Goal: Check status: Check status

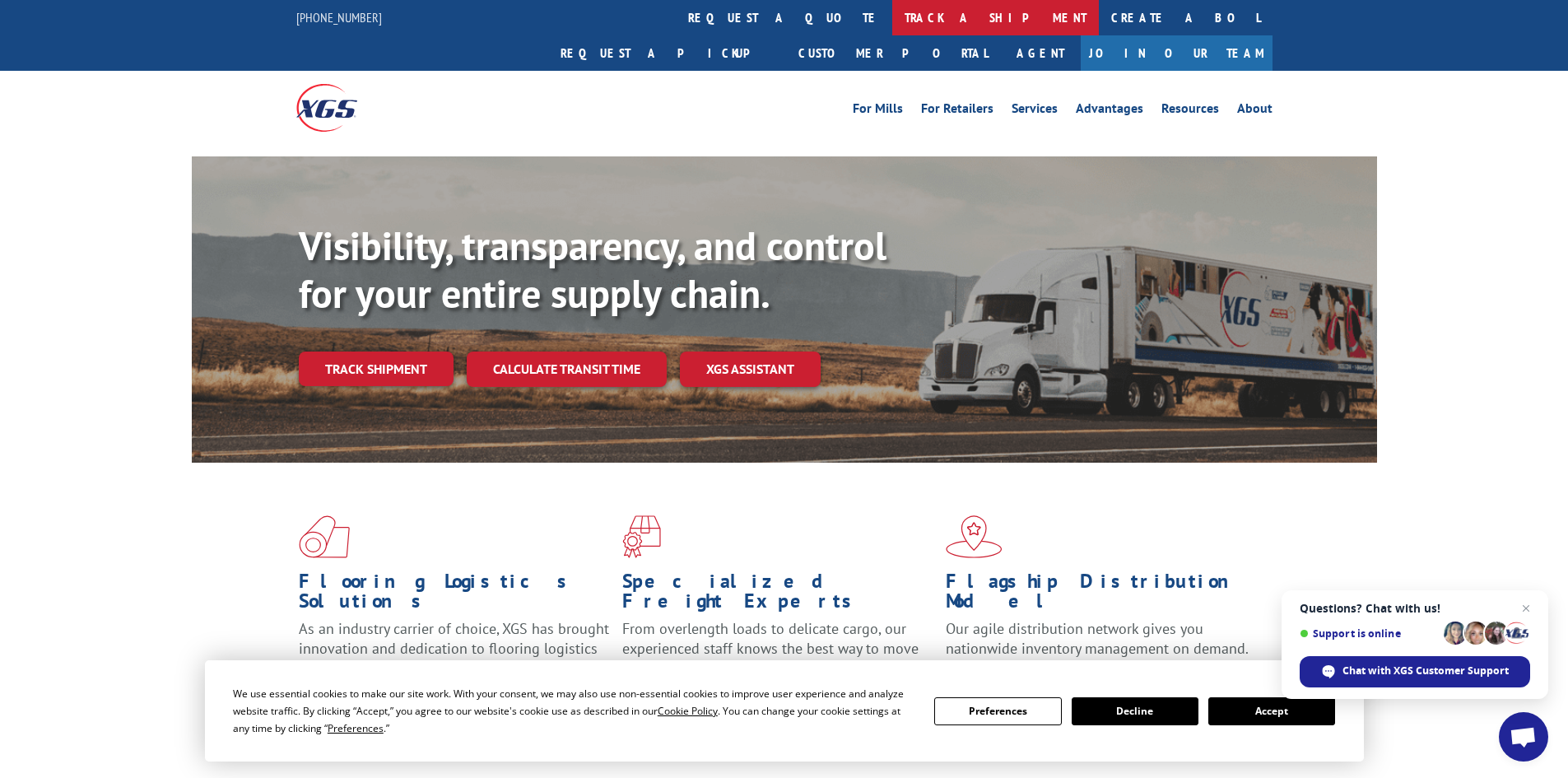
click at [893, 19] on link "track a shipment" at bounding box center [995, 18] width 206 height 35
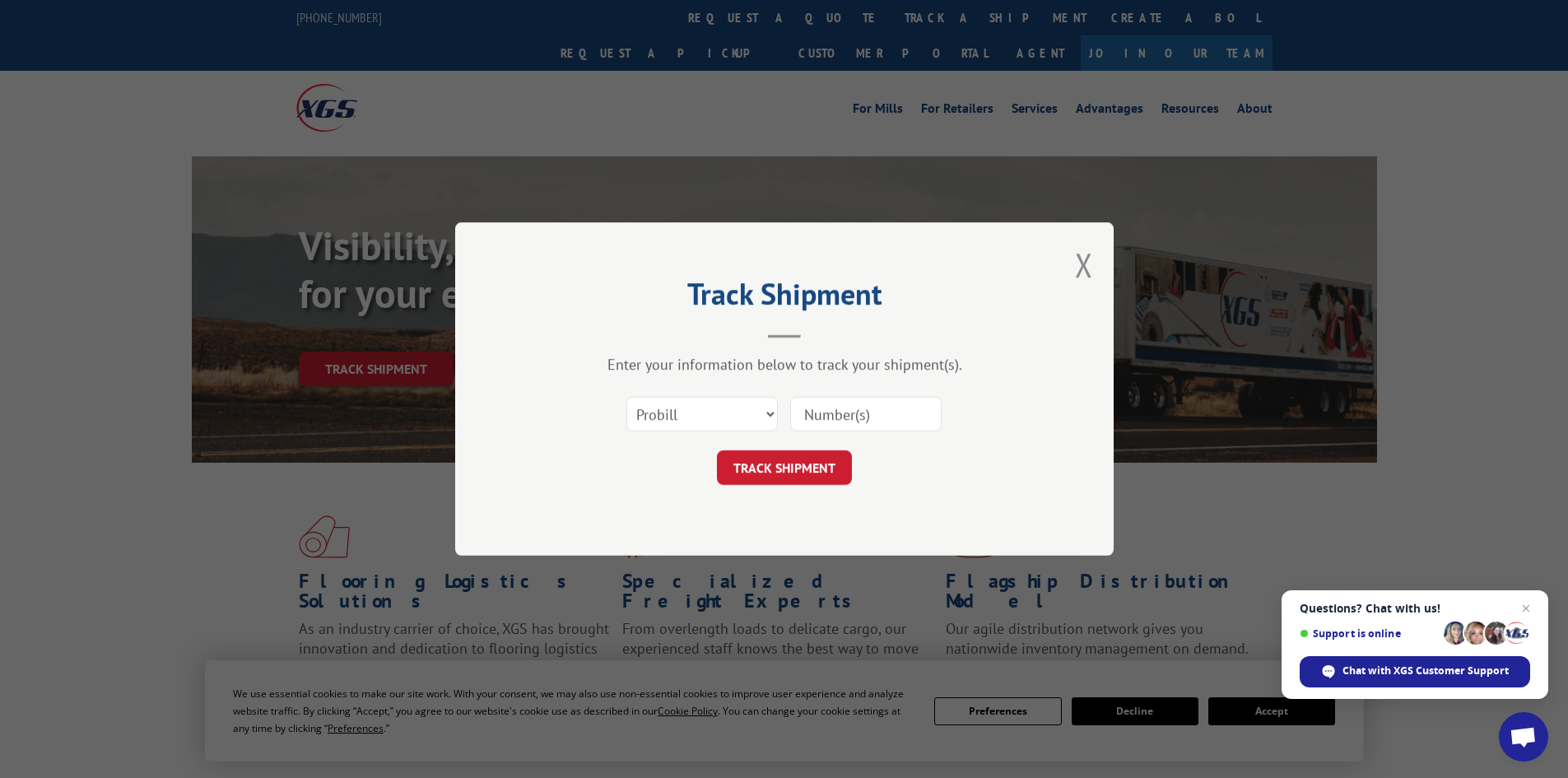
click at [850, 413] on input at bounding box center [865, 413] width 151 height 34
click at [752, 422] on select "Select category... Probill BOL PO" at bounding box center [701, 413] width 151 height 34
select select "bol"
click at [626, 397] on select "Select category... Probill BOL PO" at bounding box center [701, 413] width 151 height 34
click at [870, 425] on input at bounding box center [865, 413] width 151 height 34
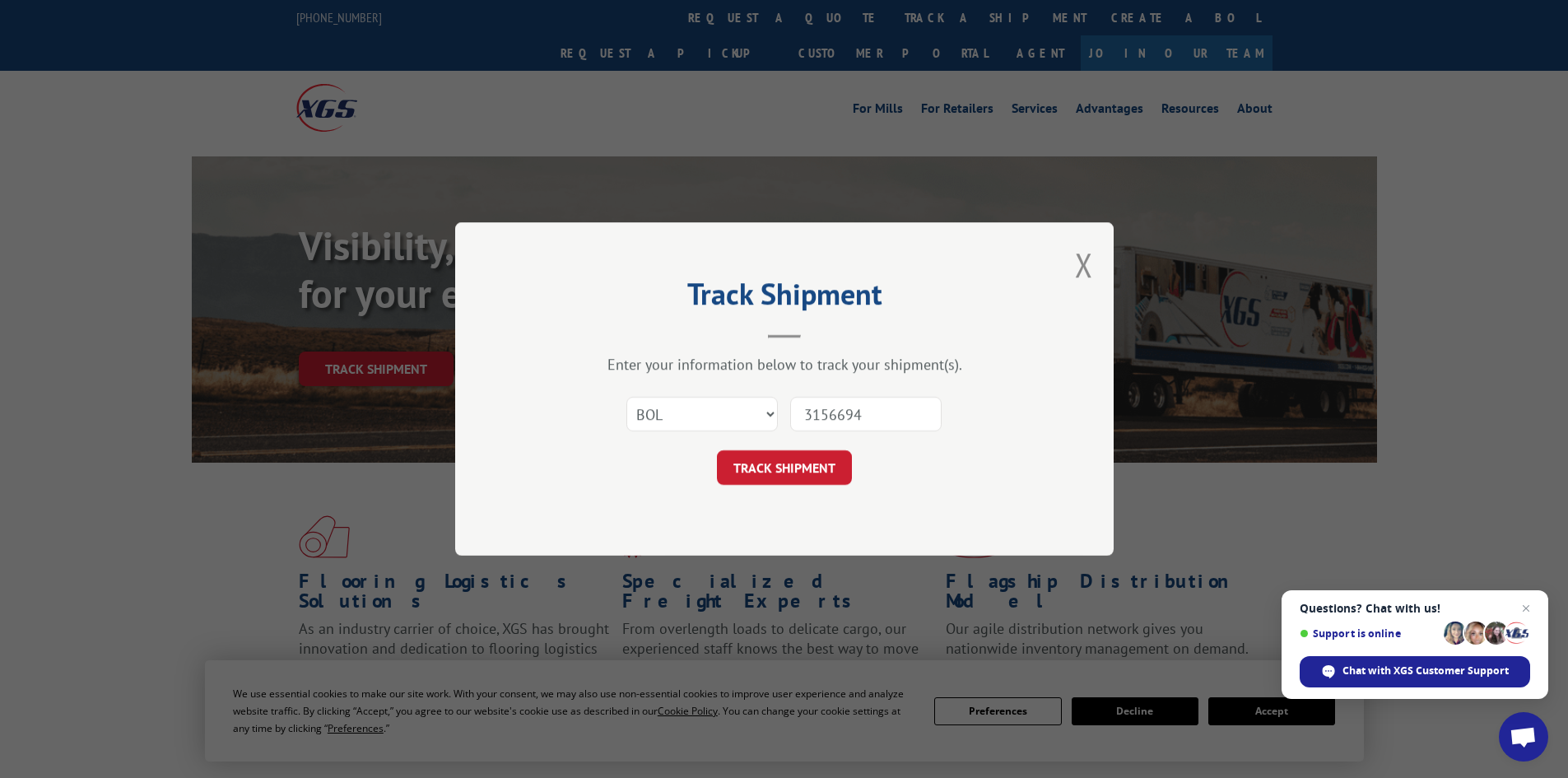
type input "31566943"
click button "TRACK SHIPMENT" at bounding box center [785, 467] width 135 height 34
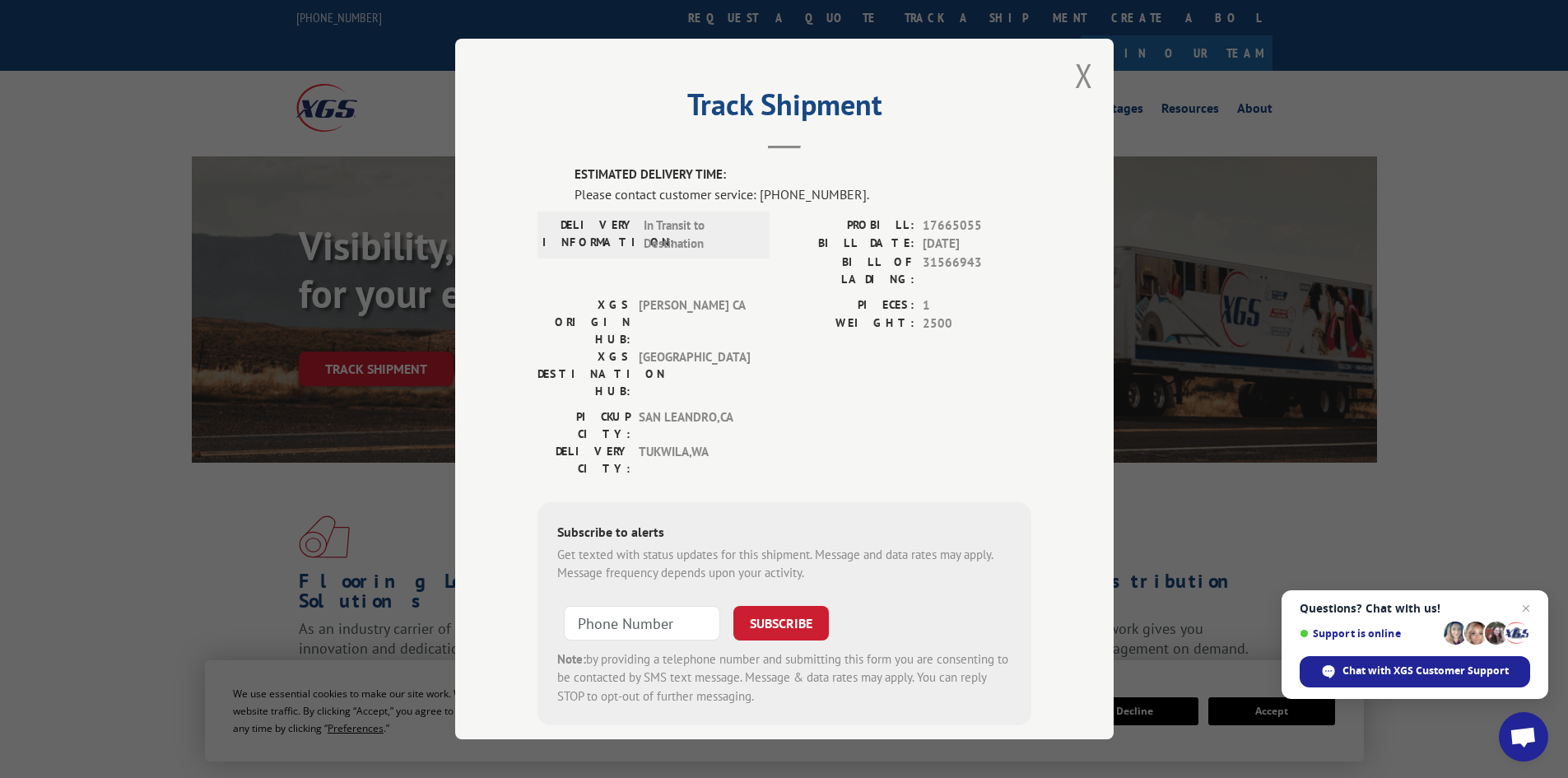
scroll to position [8, 0]
click at [948, 260] on span "31566943" at bounding box center [977, 268] width 109 height 34
click at [943, 239] on span "[DATE]" at bounding box center [977, 241] width 109 height 19
click at [948, 216] on span "17665055" at bounding box center [977, 223] width 109 height 19
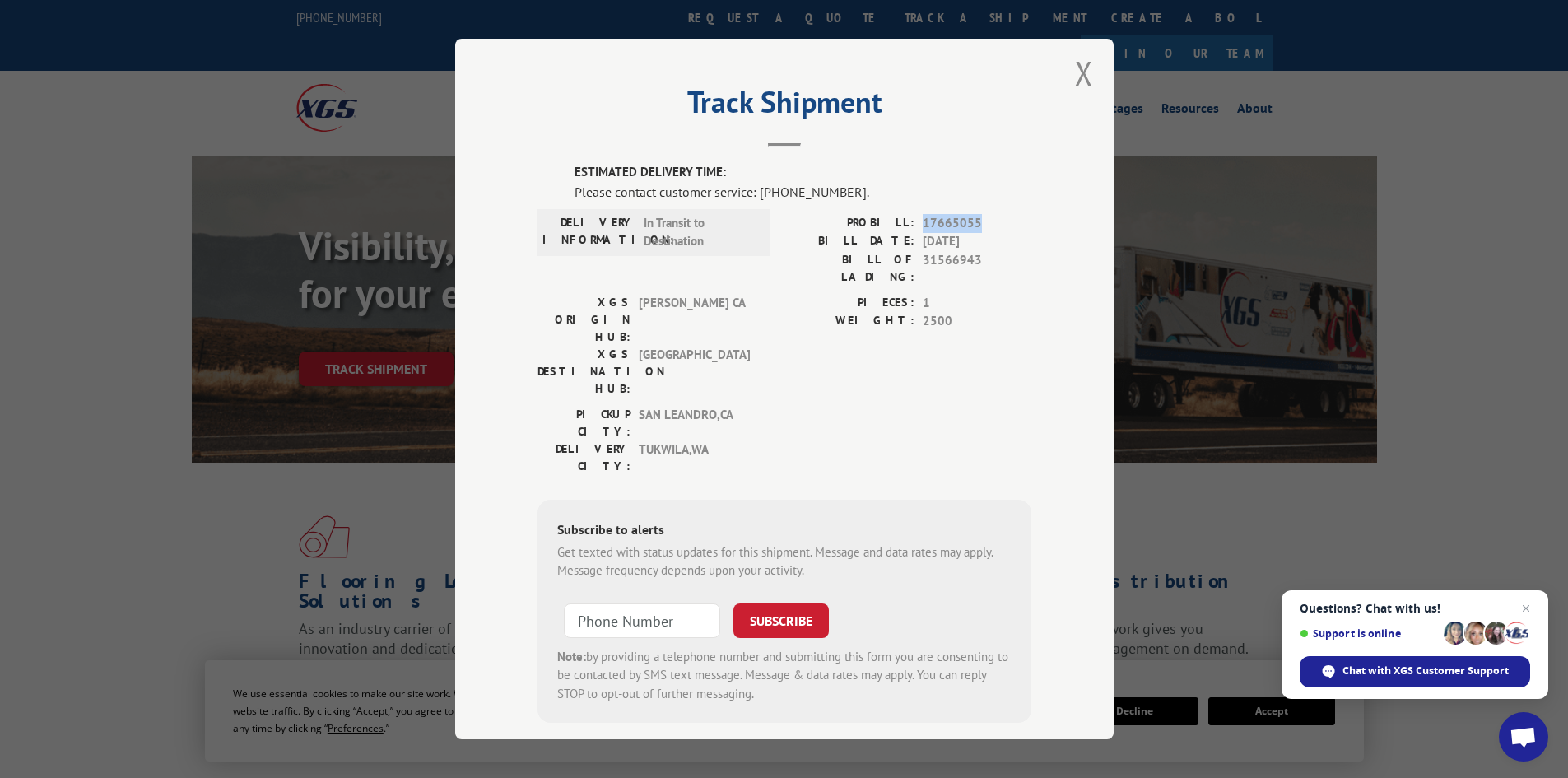
click at [948, 216] on span "17665055" at bounding box center [977, 223] width 109 height 19
copy span "17665055"
click at [368, 239] on div "Track Shipment ESTIMATED DELIVERY TIME: Please contact customer service: [PHONE…" at bounding box center [784, 389] width 1568 height 778
click at [382, 240] on div "Track Shipment ESTIMATED DELIVERY TIME: Please contact customer service: [PHONE…" at bounding box center [784, 389] width 1568 height 778
click at [1075, 62] on button "Close modal" at bounding box center [1084, 73] width 18 height 43
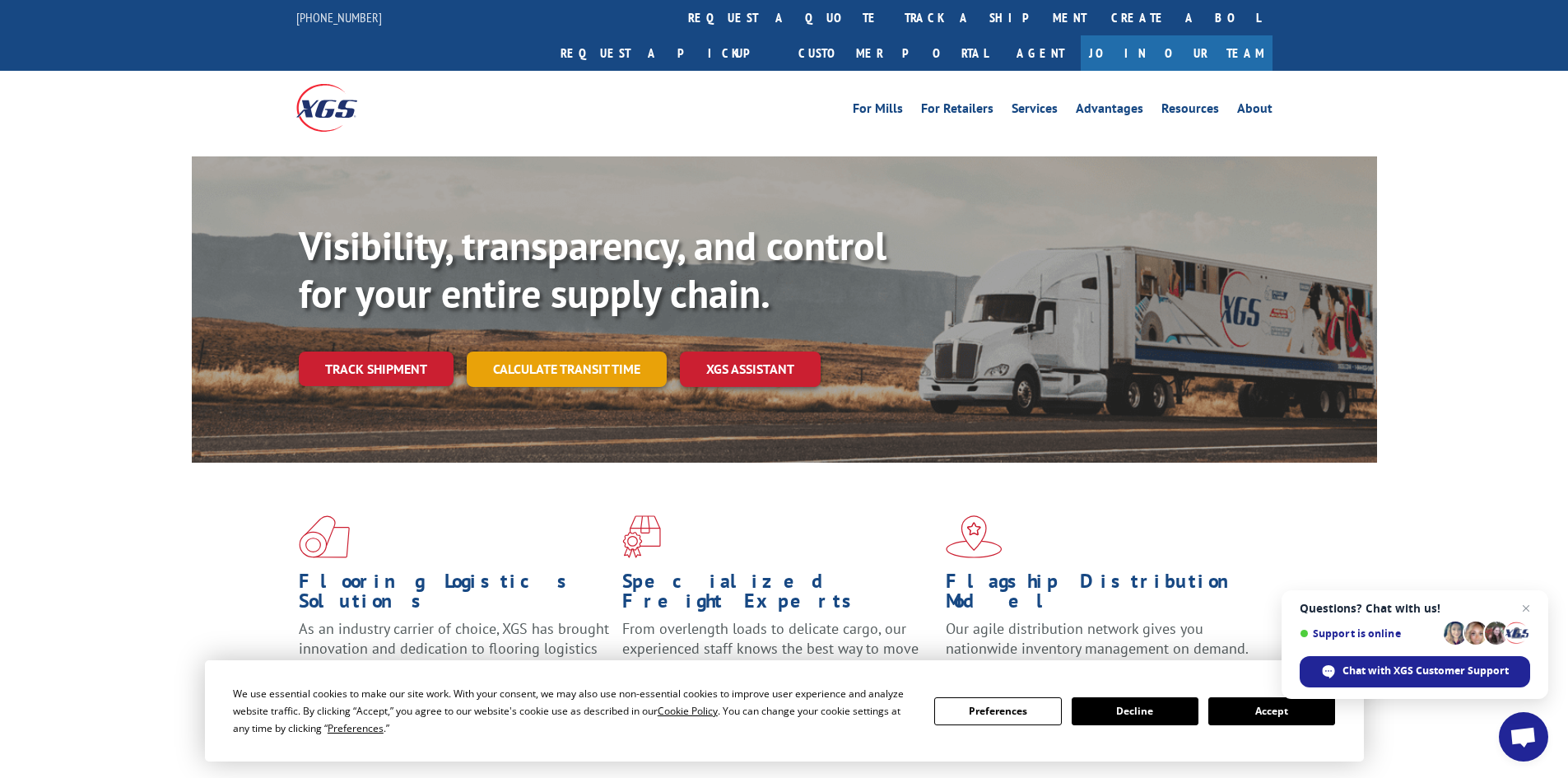
click at [564, 351] on link "Calculate transit time" at bounding box center [567, 369] width 200 height 35
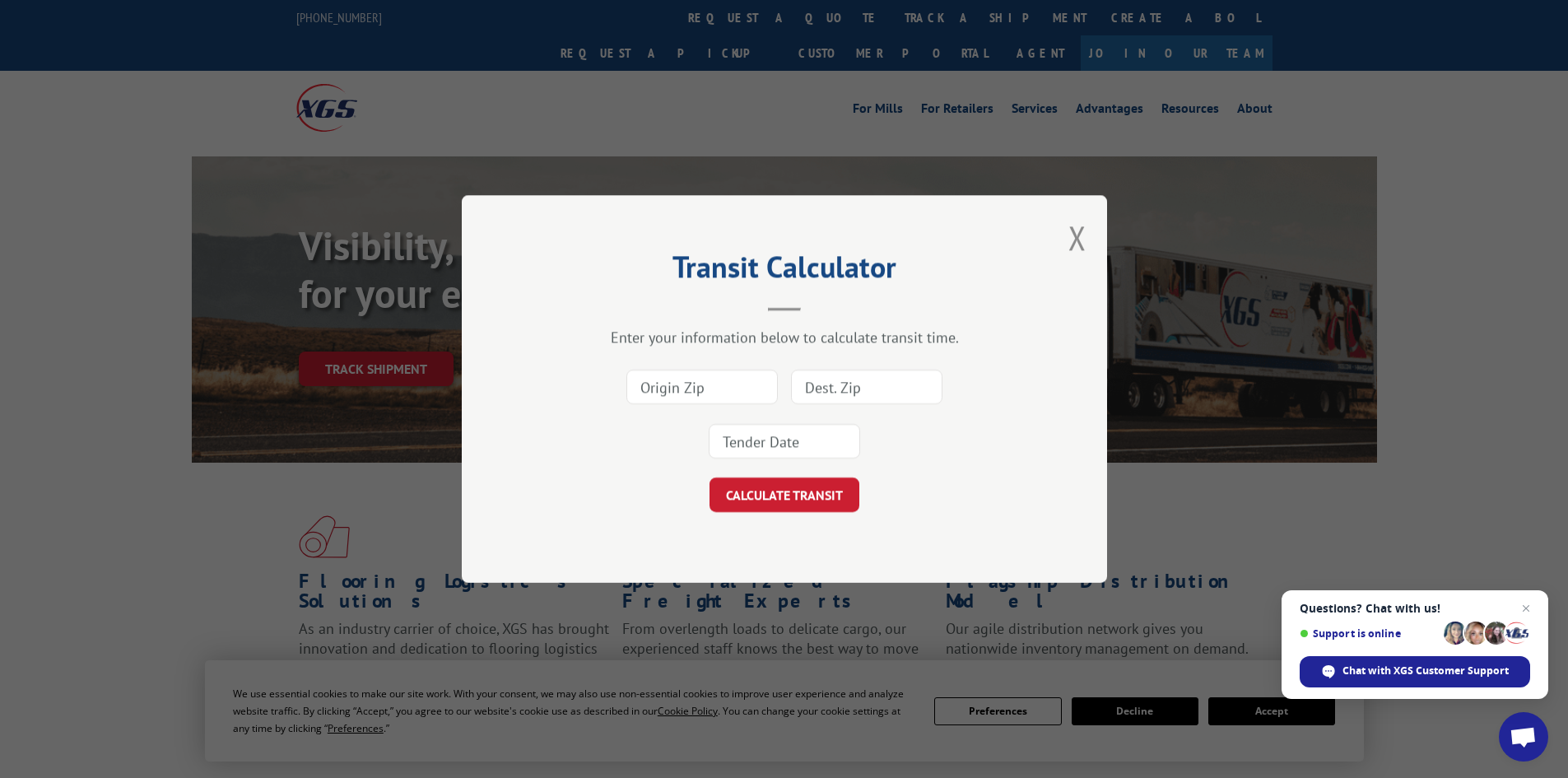
click at [371, 319] on div "Transit Calculator Enter your information below to calculate transit time. CALC…" at bounding box center [784, 389] width 1568 height 778
drag, startPoint x: 405, startPoint y: 275, endPoint x: 539, endPoint y: 243, distance: 137.8
click at [415, 271] on div "Transit Calculator Enter your information below to calculate transit time. CALC…" at bounding box center [784, 389] width 1568 height 778
click at [1100, 229] on div "Transit Calculator Enter your information below to calculate transit time. CALC…" at bounding box center [784, 389] width 645 height 387
click at [1069, 235] on button "Close modal" at bounding box center [1078, 237] width 18 height 43
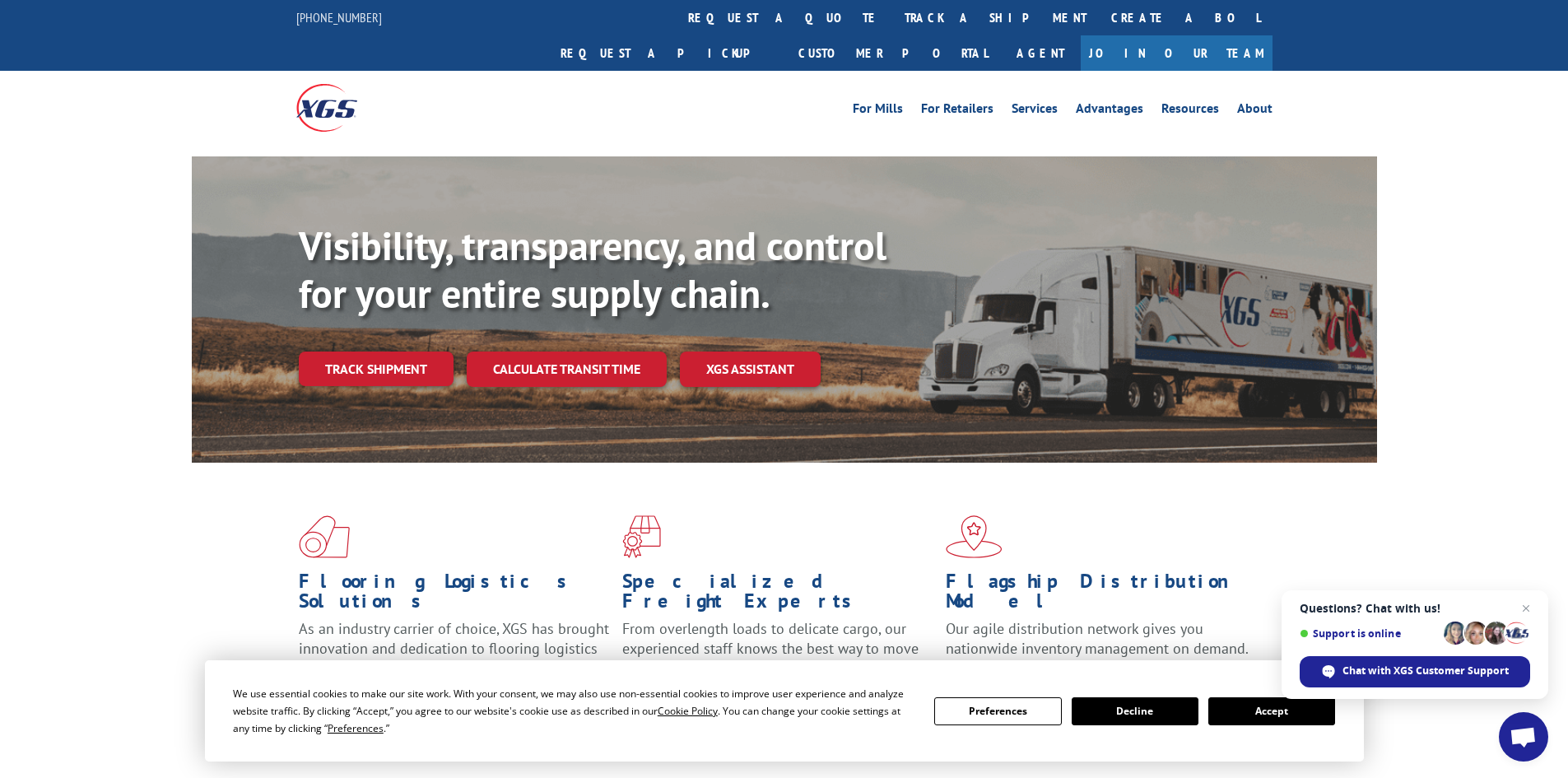
click at [339, 351] on link "Track shipment" at bounding box center [376, 368] width 154 height 34
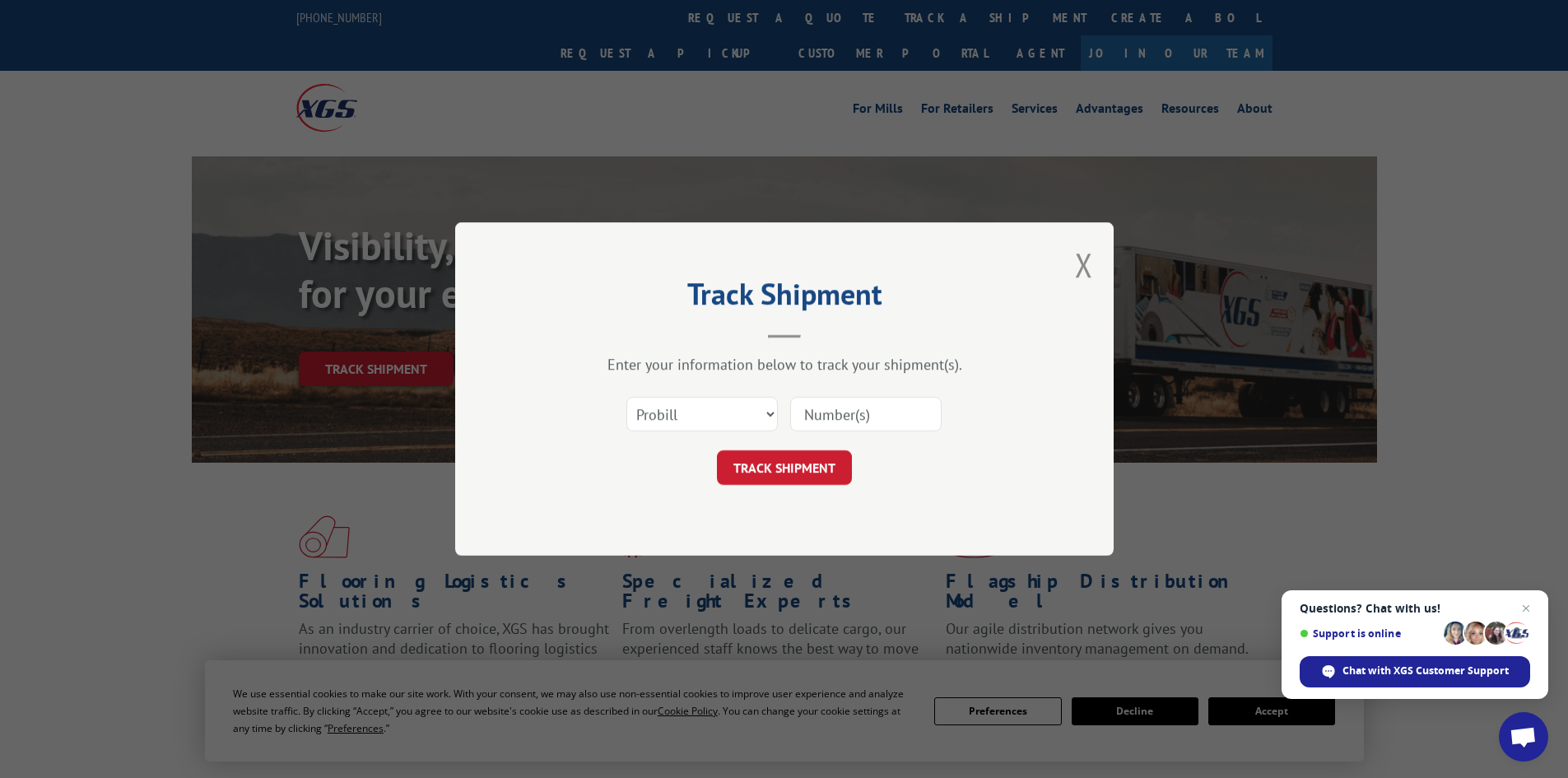
click at [844, 418] on input at bounding box center [865, 413] width 151 height 34
paste input "17665055"
type input "17665055"
click at [746, 472] on button "TRACK SHIPMENT" at bounding box center [785, 467] width 135 height 34
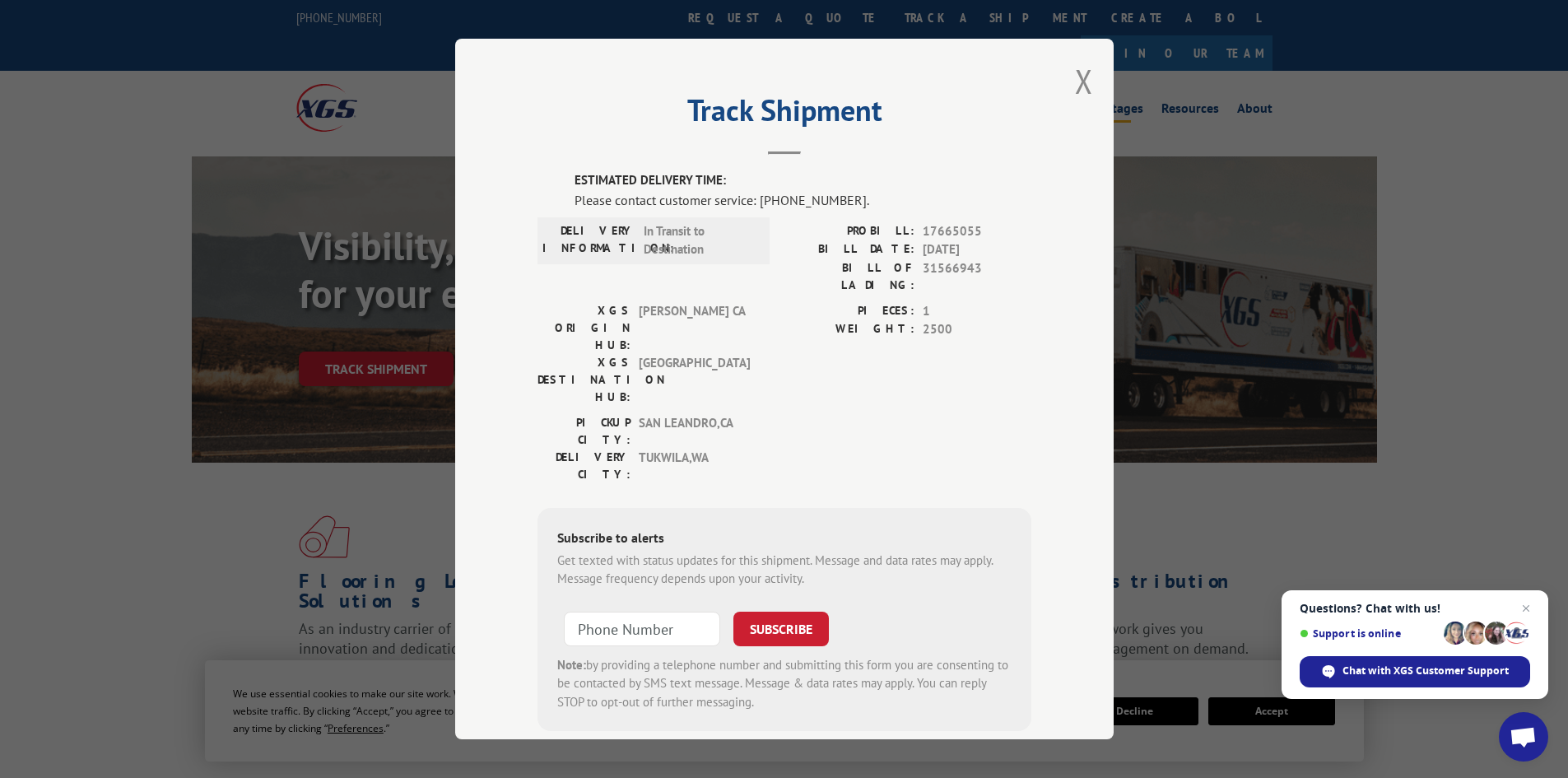
click at [1075, 77] on button "Close modal" at bounding box center [1084, 81] width 18 height 43
